Goal: Check status: Check status

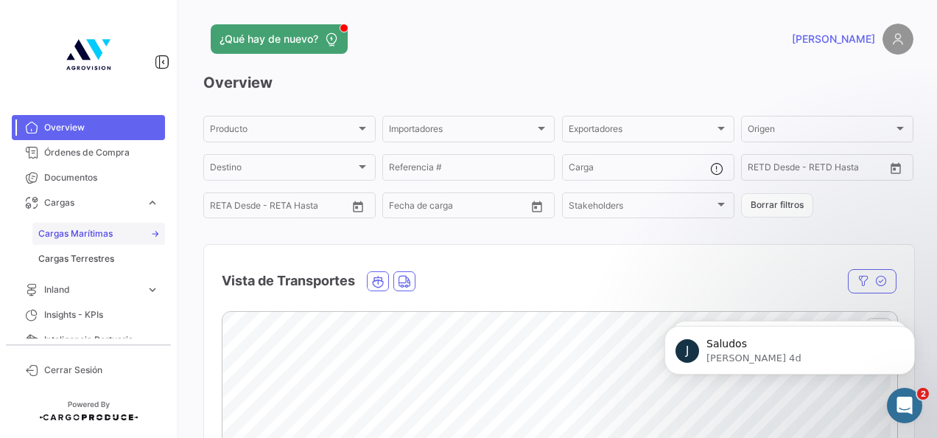
click at [60, 234] on span "Cargas Marítimas" at bounding box center [75, 233] width 74 height 13
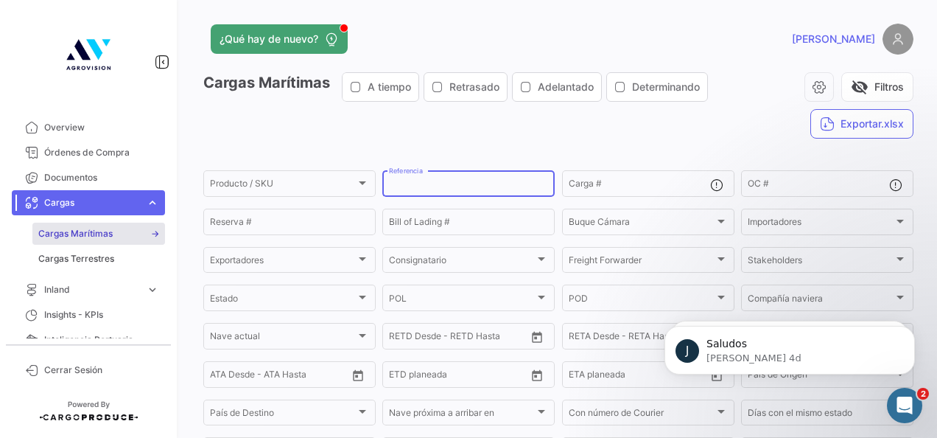
click at [455, 188] on input "Referencia" at bounding box center [468, 185] width 159 height 10
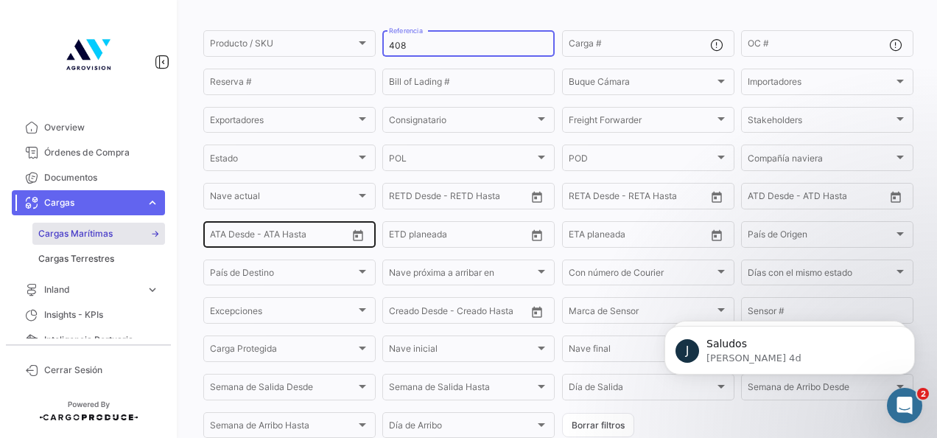
scroll to position [315, 0]
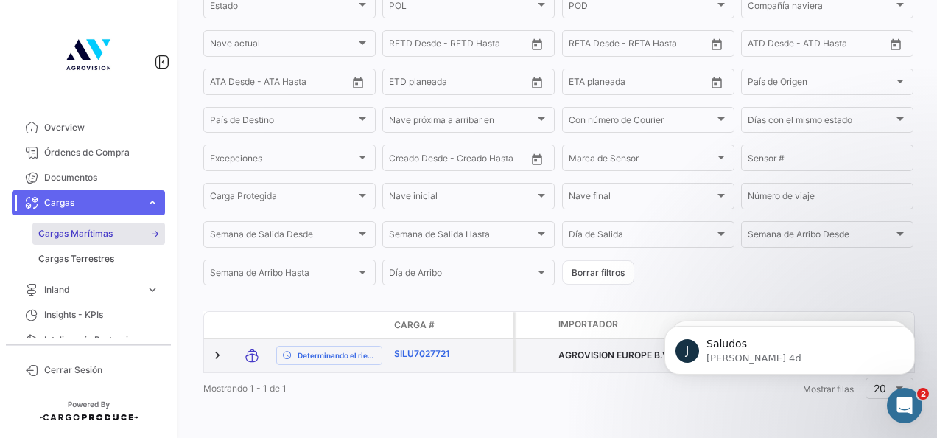
type input "408"
click at [429, 347] on link "SILU7027721" at bounding box center [432, 353] width 77 height 13
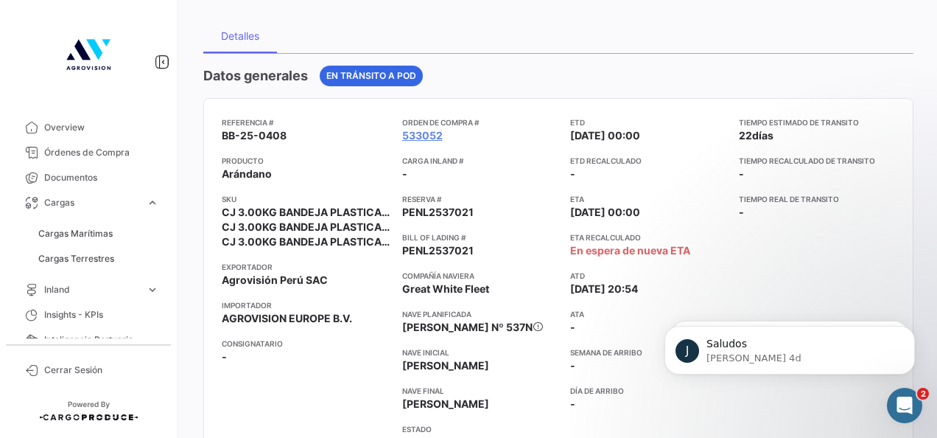
scroll to position [113, 0]
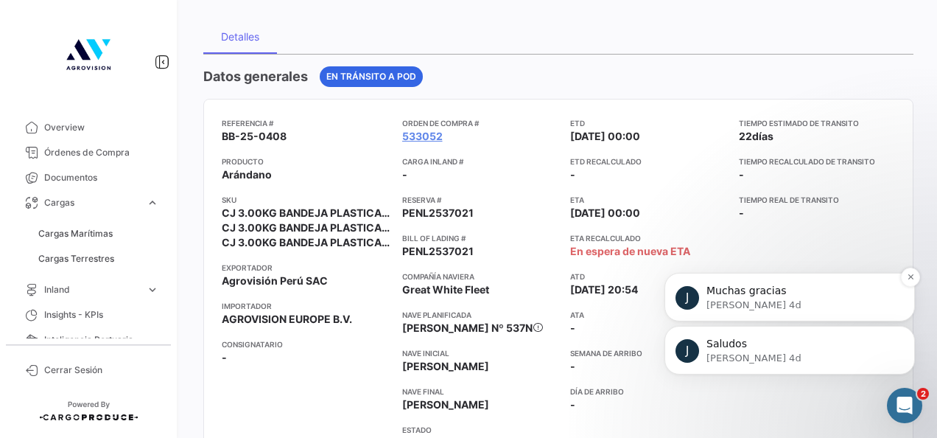
click at [803, 309] on p "[PERSON_NAME] 4d" at bounding box center [802, 304] width 190 height 13
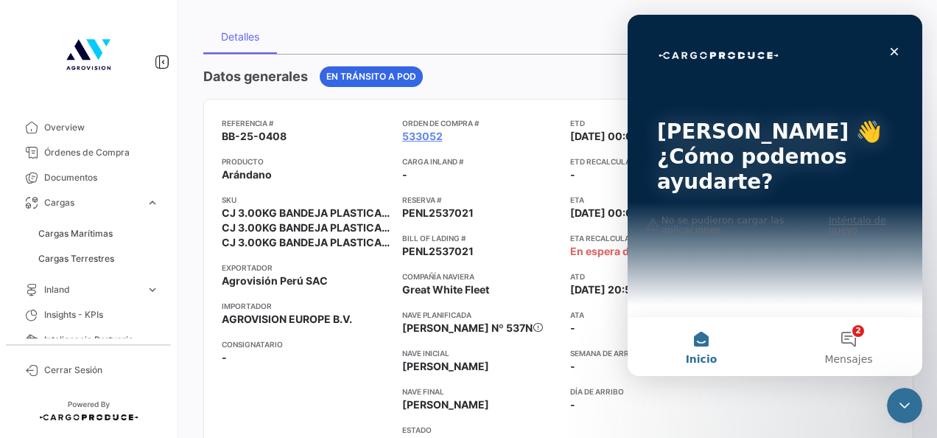
scroll to position [0, 0]
click at [868, 354] on span "Mensajes" at bounding box center [848, 359] width 48 height 10
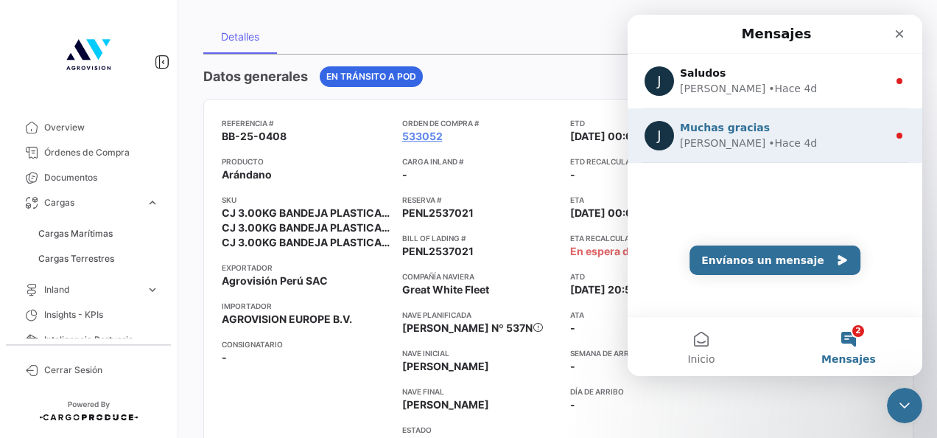
click at [698, 125] on span "Muchas gracias" at bounding box center [725, 128] width 90 height 12
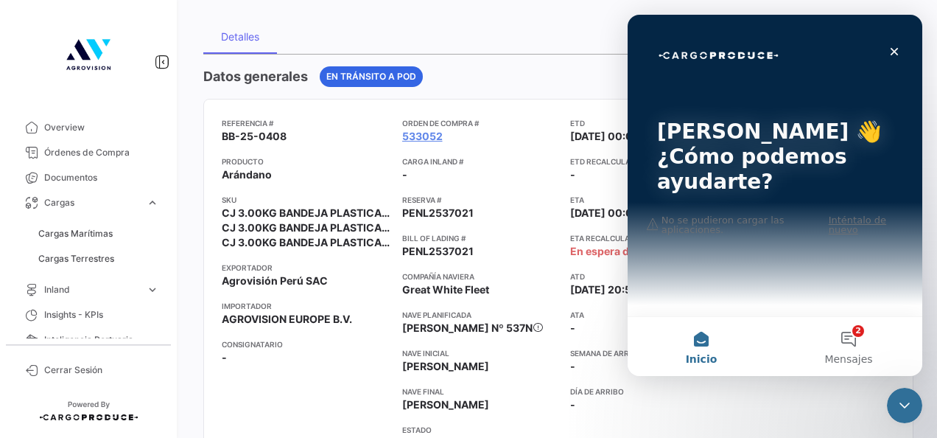
click at [816, 250] on div "[PERSON_NAME] 👋 ¿Cómo podemos ayudarte?" at bounding box center [774, 160] width 265 height 290
click at [837, 217] on div "[PERSON_NAME] 👋 ¿Cómo podemos ayudarte?" at bounding box center [774, 160] width 265 height 290
click at [837, 222] on div "[PERSON_NAME] 👋 ¿Cómo podemos ayudarte?" at bounding box center [774, 160] width 265 height 290
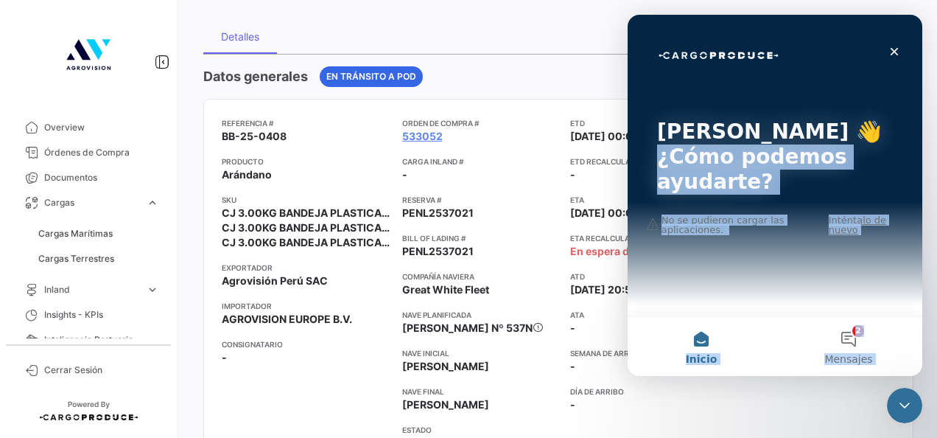
drag, startPoint x: 837, startPoint y: 222, endPoint x: 843, endPoint y: 383, distance: 160.7
click at [843, 376] on html "[PERSON_NAME] 👋 ¿Cómo podemos ayudarte? No se pudieron cargar las aplicaciones.…" at bounding box center [775, 195] width 295 height 361
drag, startPoint x: 843, startPoint y: 383, endPoint x: 847, endPoint y: 362, distance: 21.8
click at [847, 362] on span "Mensajes" at bounding box center [848, 359] width 48 height 10
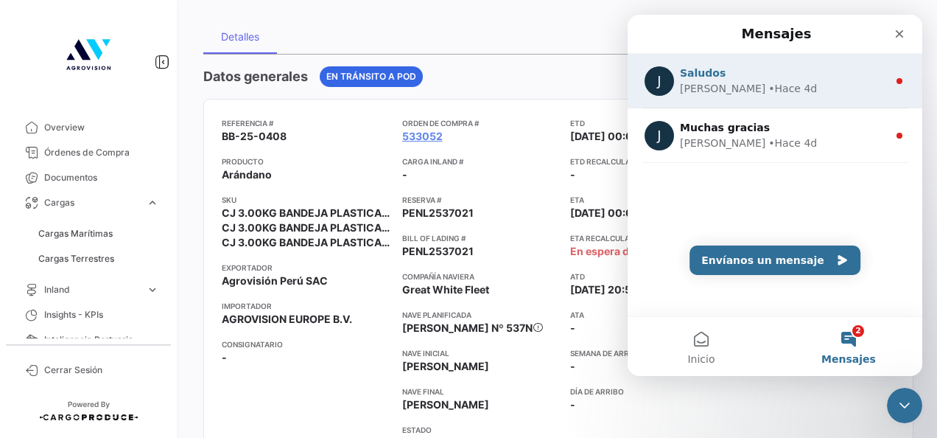
click at [760, 97] on div "J Saludos [PERSON_NAME] 4d" at bounding box center [775, 81] width 295 height 55
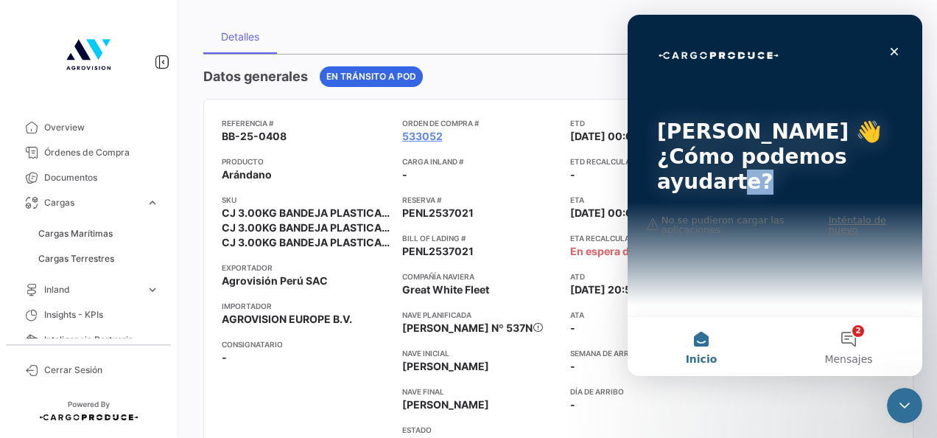
drag, startPoint x: 754, startPoint y: 213, endPoint x: 725, endPoint y: 215, distance: 29.6
click at [725, 215] on div "[PERSON_NAME] 👋 ¿Cómo podemos ayudarte?" at bounding box center [774, 160] width 265 height 290
click at [849, 364] on span "Mensajes" at bounding box center [848, 359] width 48 height 10
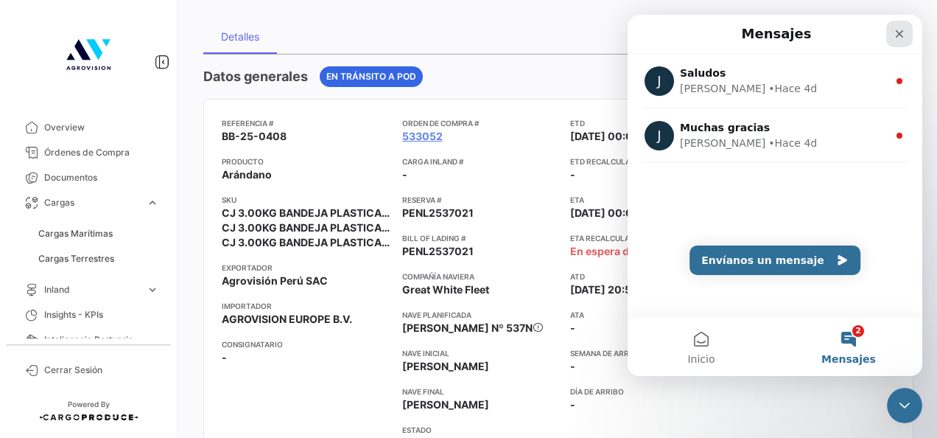
click at [894, 33] on icon "Cerrar" at bounding box center [900, 34] width 12 height 12
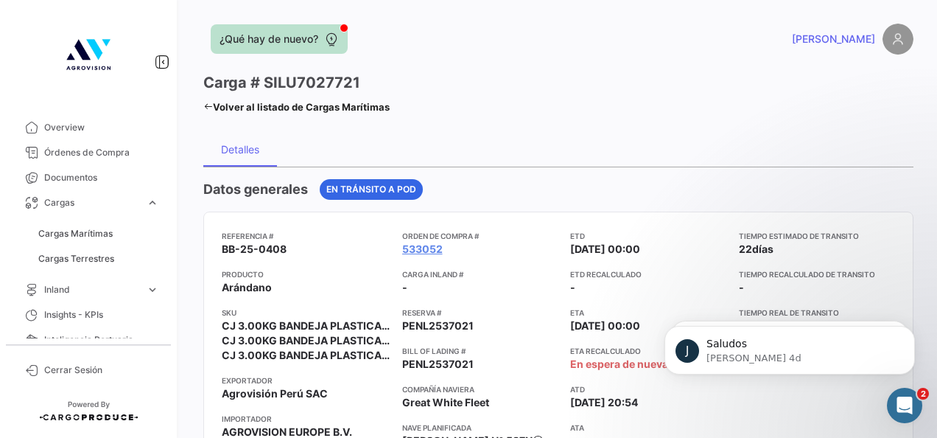
click at [308, 47] on button "¿Qué hay de nuevo?" at bounding box center [279, 38] width 137 height 29
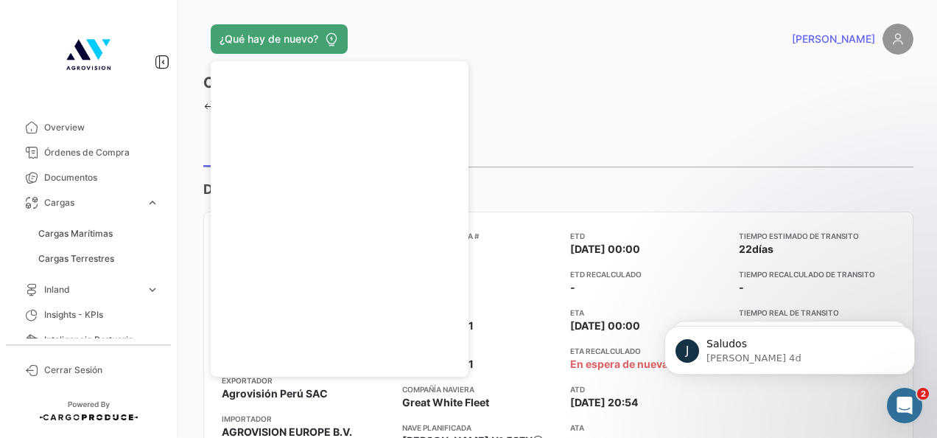
click at [489, 140] on div "Detalles" at bounding box center [558, 148] width 710 height 35
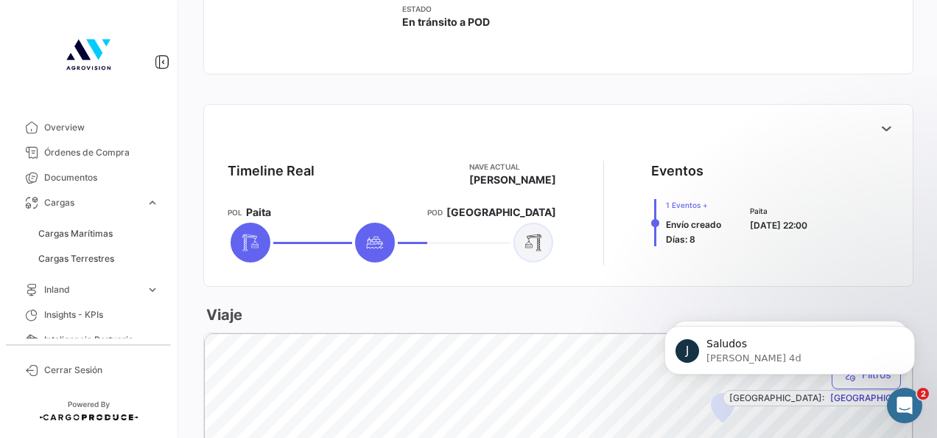
scroll to position [535, 0]
